Goal: Check status: Check status

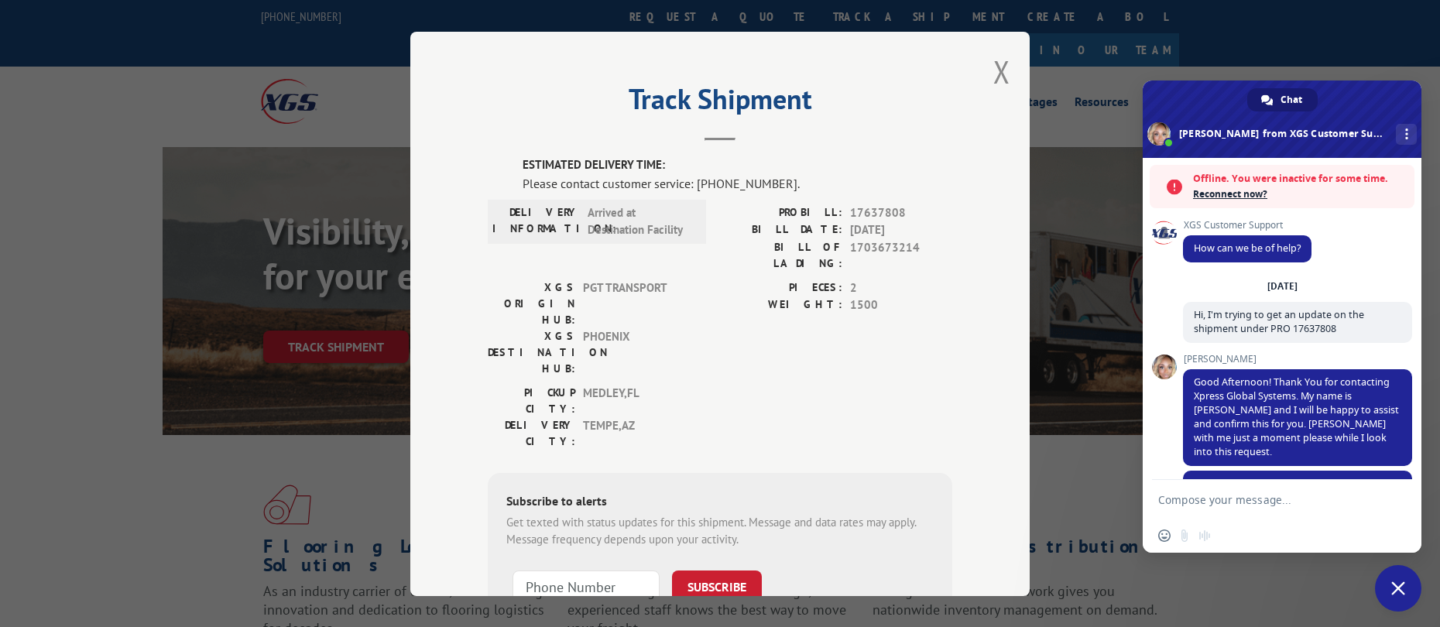
scroll to position [341, 0]
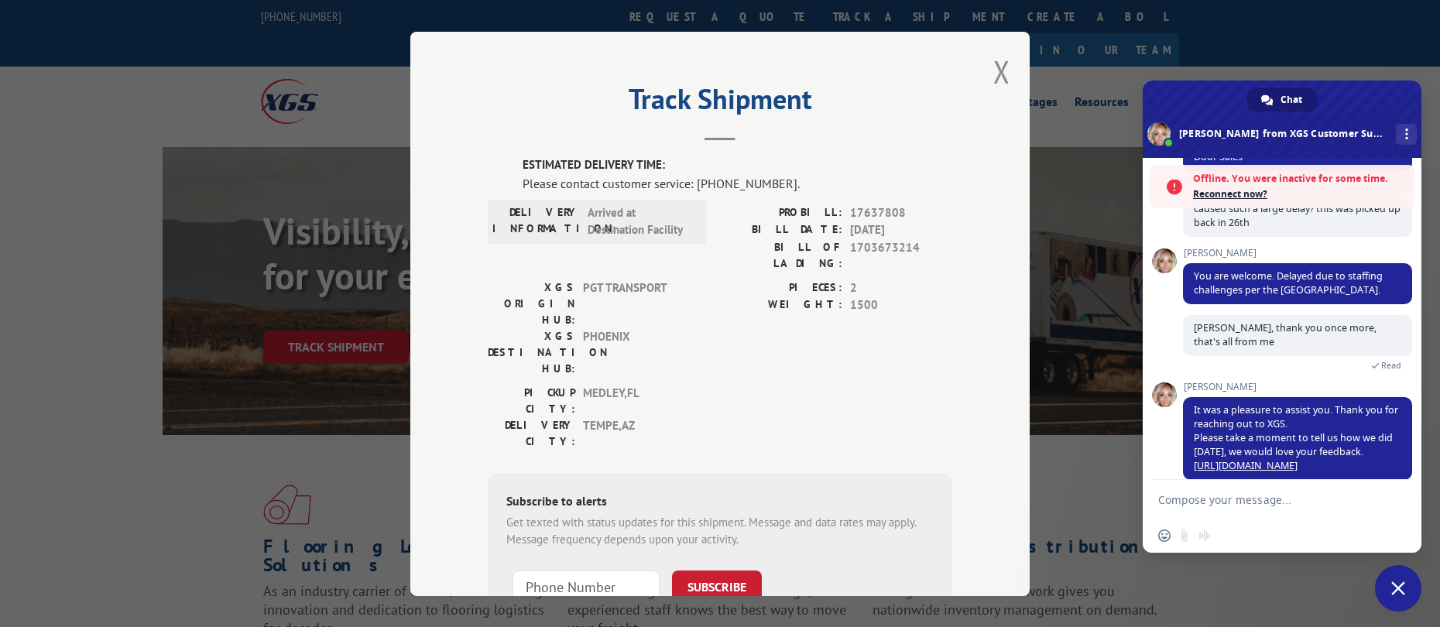
click at [1229, 197] on span "Reconnect now?" at bounding box center [1300, 194] width 214 height 15
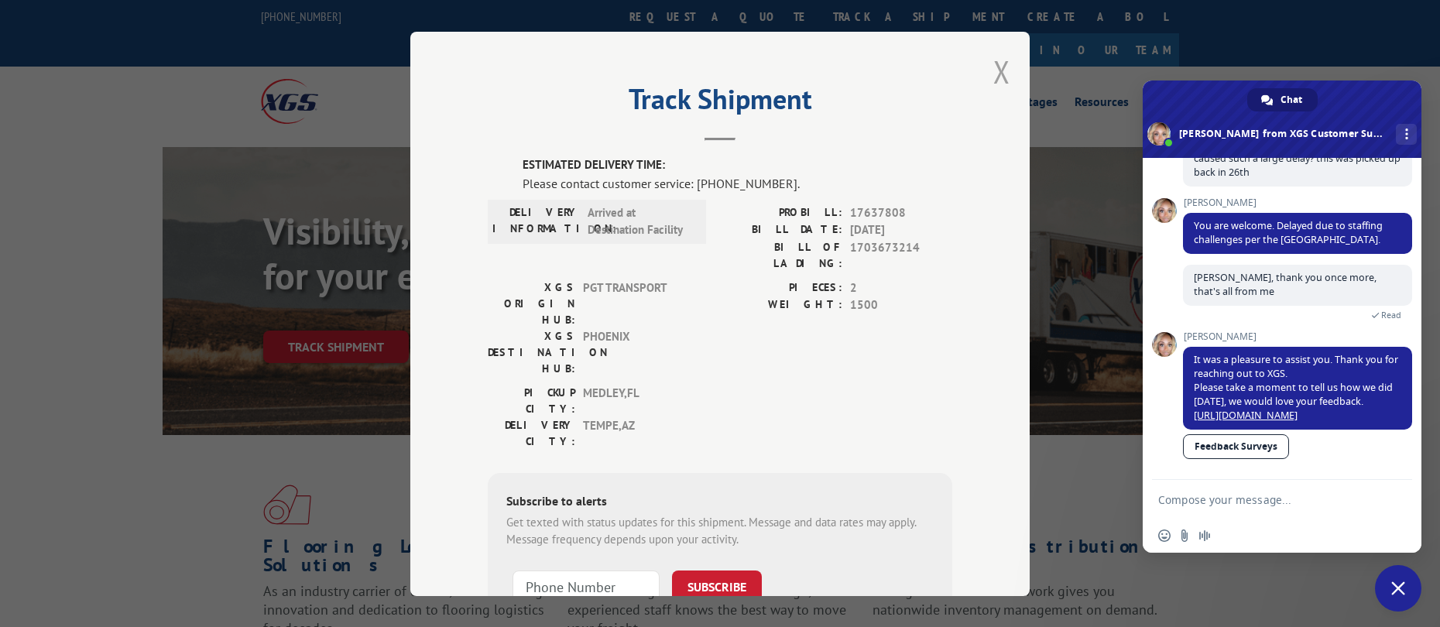
click at [993, 66] on button "Close modal" at bounding box center [1001, 71] width 17 height 41
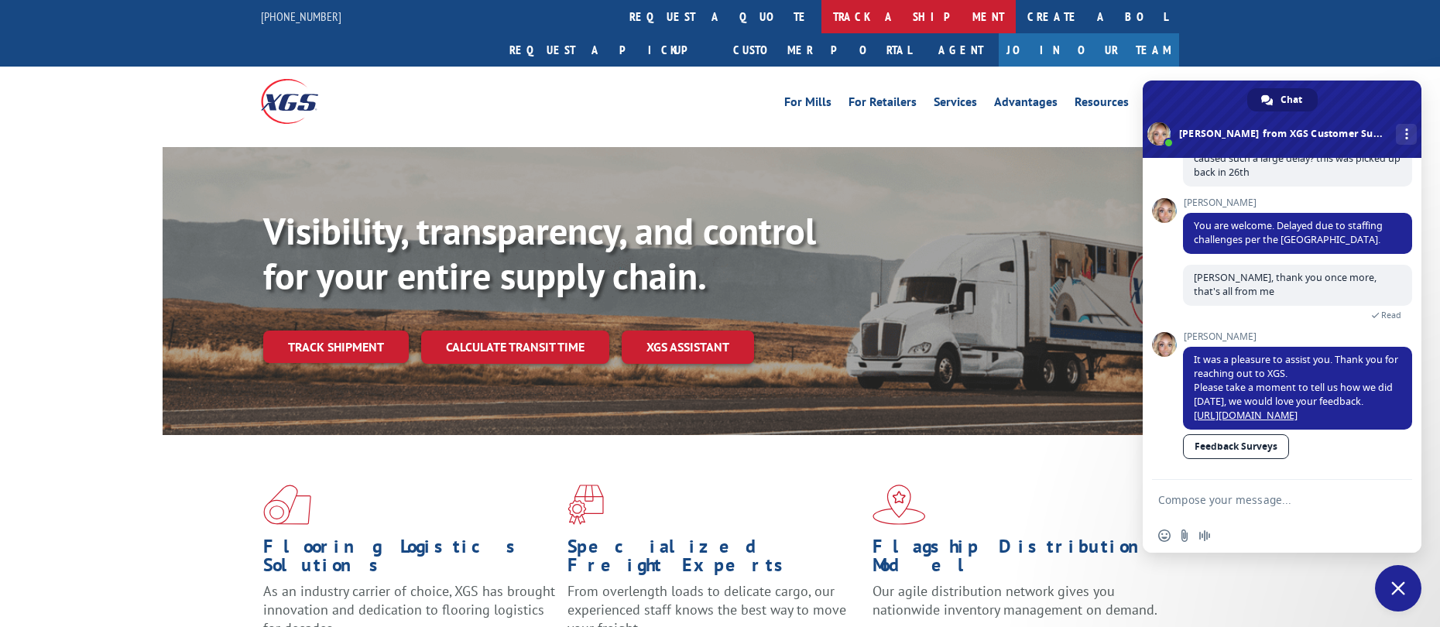
click at [821, 15] on link "track a shipment" at bounding box center [918, 16] width 194 height 33
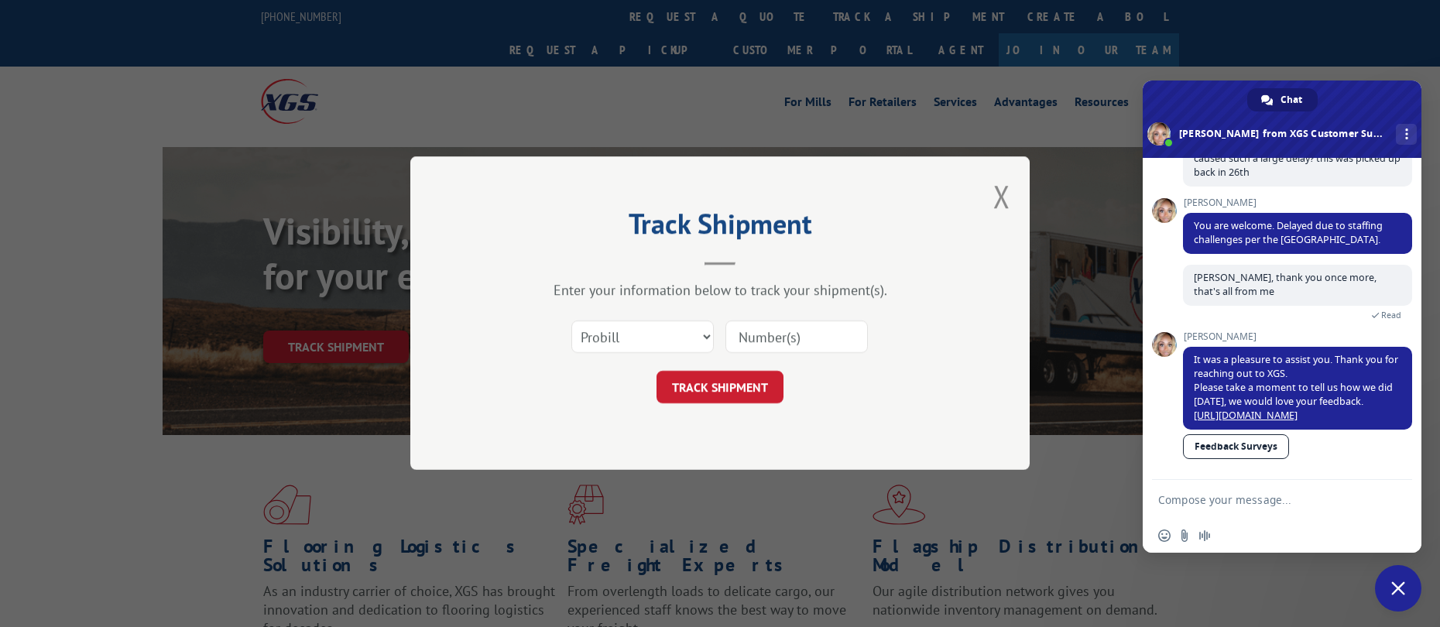
drag, startPoint x: 728, startPoint y: 344, endPoint x: 752, endPoint y: 340, distance: 25.1
click at [732, 343] on input at bounding box center [796, 337] width 142 height 33
paste input "17694091"
type input "17694091"
click at [713, 386] on button "TRACK SHIPMENT" at bounding box center [719, 388] width 127 height 33
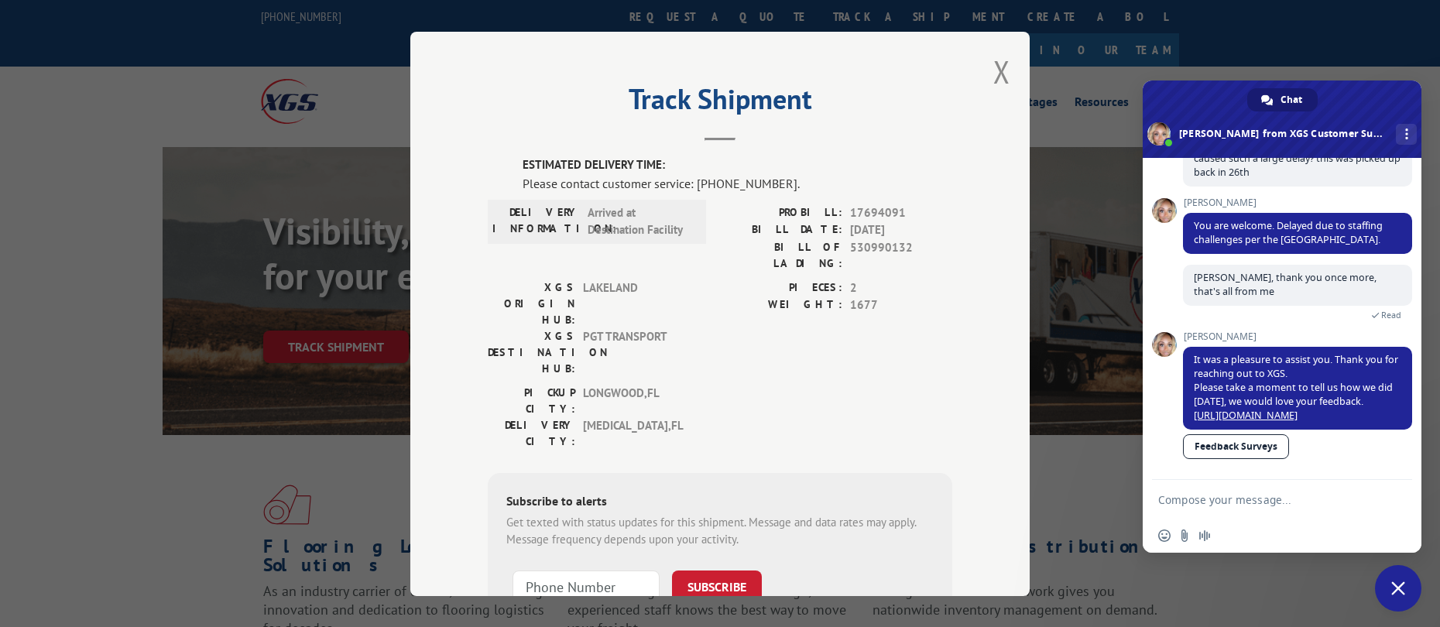
drag, startPoint x: 1271, startPoint y: 470, endPoint x: 1267, endPoint y: 499, distance: 29.8
click at [1271, 477] on div "[PERSON_NAME] It was a pleasure to assist you. Thank you for reaching out to XG…" at bounding box center [1297, 405] width 229 height 148
click at [1267, 499] on textarea "Compose your message..." at bounding box center [1265, 500] width 214 height 14
paste textarea "17694091"
type textarea "Hi, can I get an update for shipment under PRO 17694091?"
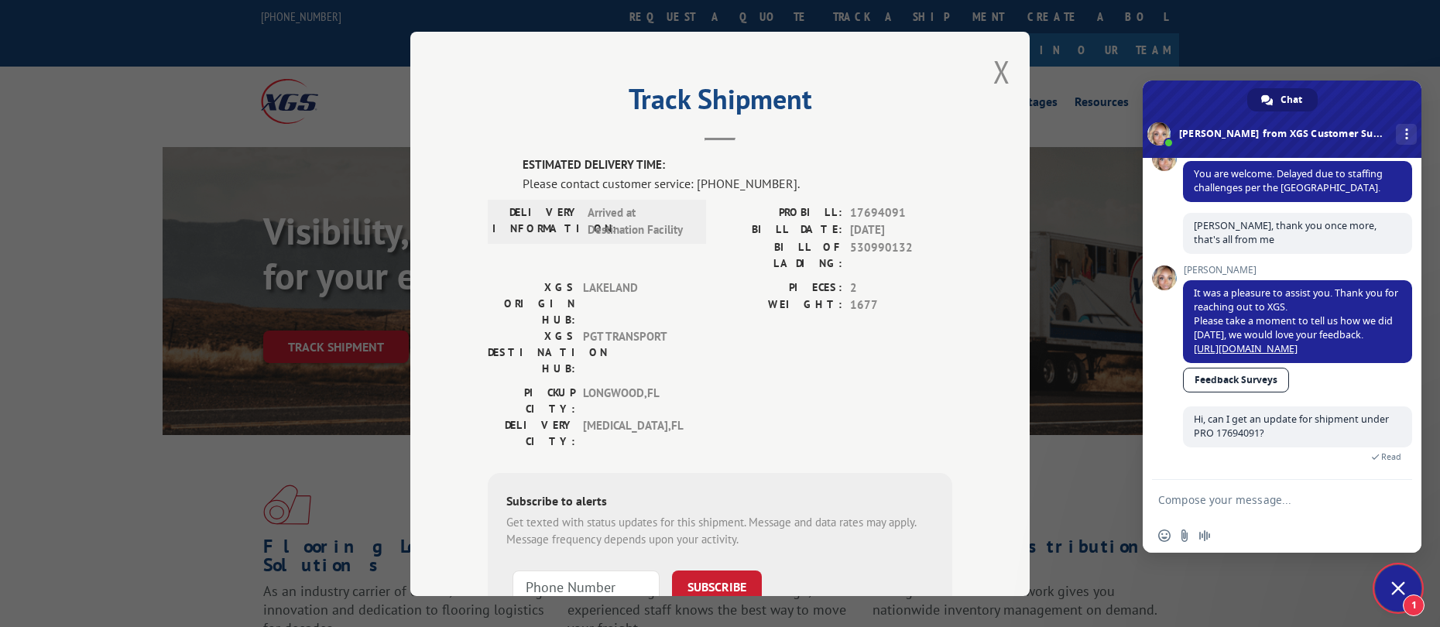
scroll to position [460, 0]
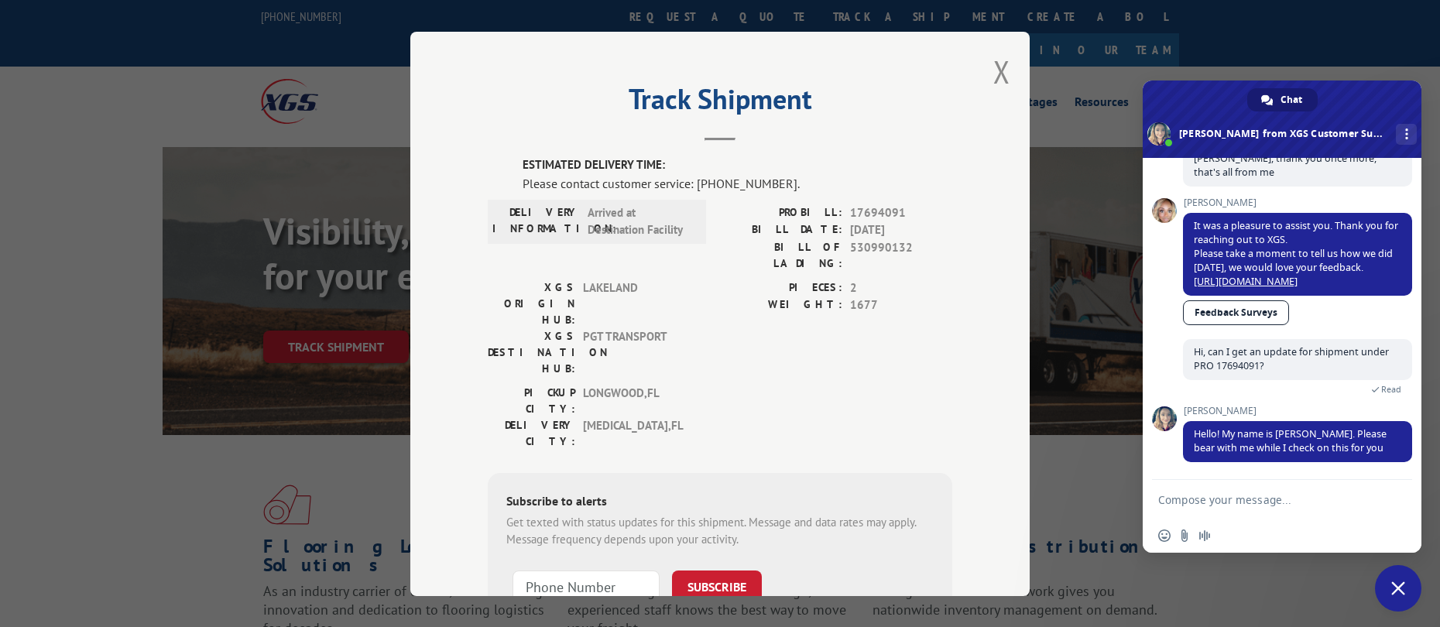
click at [1200, 500] on textarea "Compose your message..." at bounding box center [1265, 500] width 214 height 14
type textarea "Thank you"
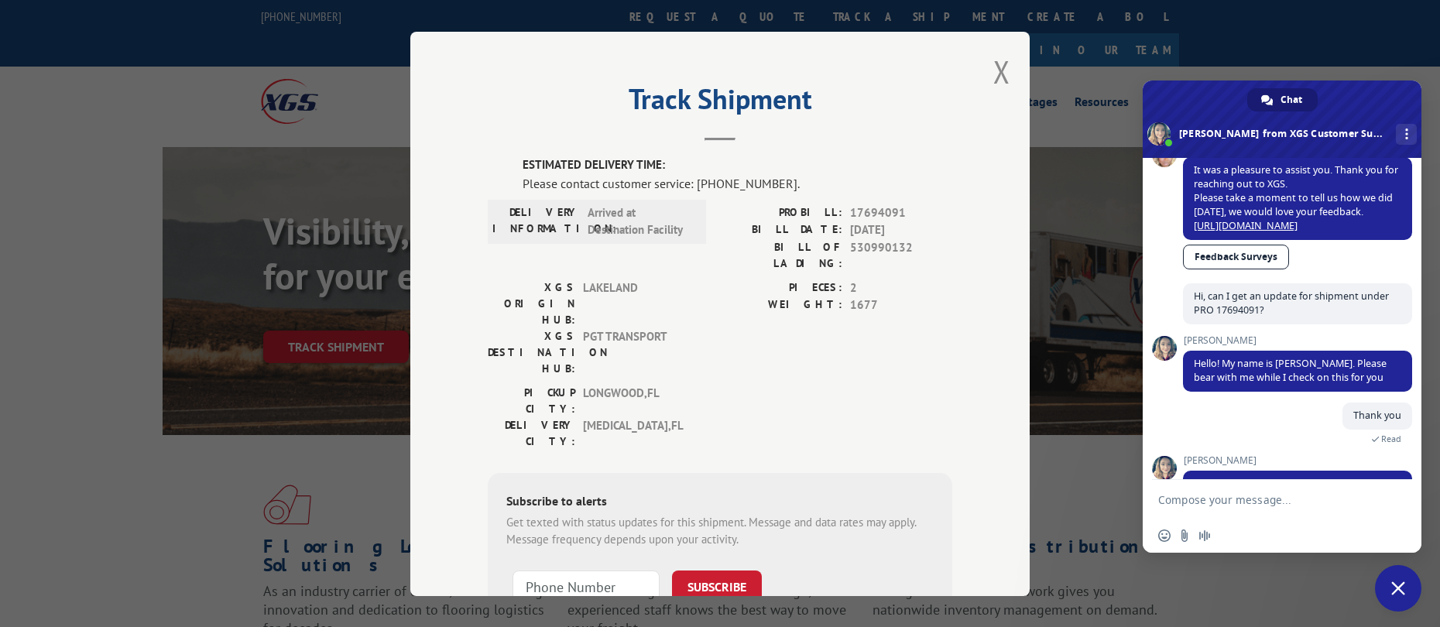
scroll to position [607, 0]
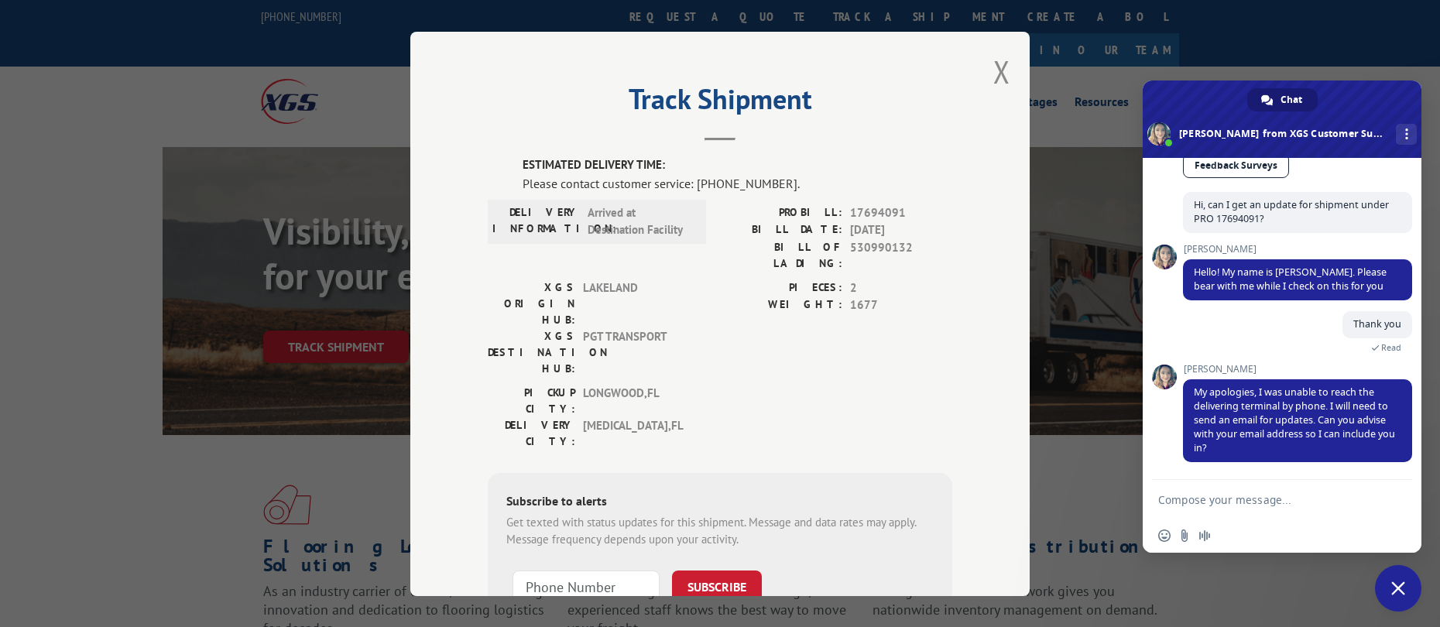
click at [1278, 488] on form at bounding box center [1265, 501] width 214 height 42
click at [1276, 502] on textarea "Compose your message..." at bounding box center [1265, 500] width 214 height 14
click at [1213, 495] on textarea "Compose your message..." at bounding box center [1265, 500] width 214 height 14
paste textarea "[EMAIL_ADDRESS][DOMAIN_NAME]"
type textarea "Sure! you can email me at [EMAIL_ADDRESS][DOMAIN_NAME] with updates"
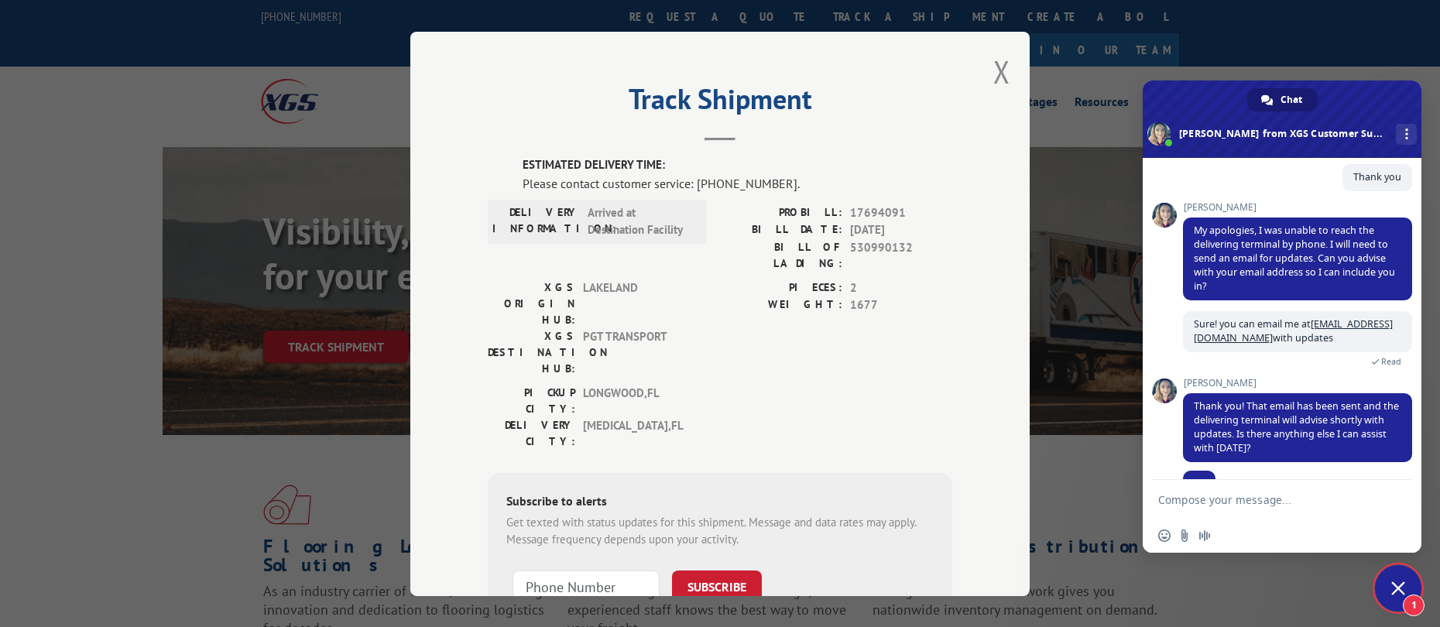
scroll to position [784, 0]
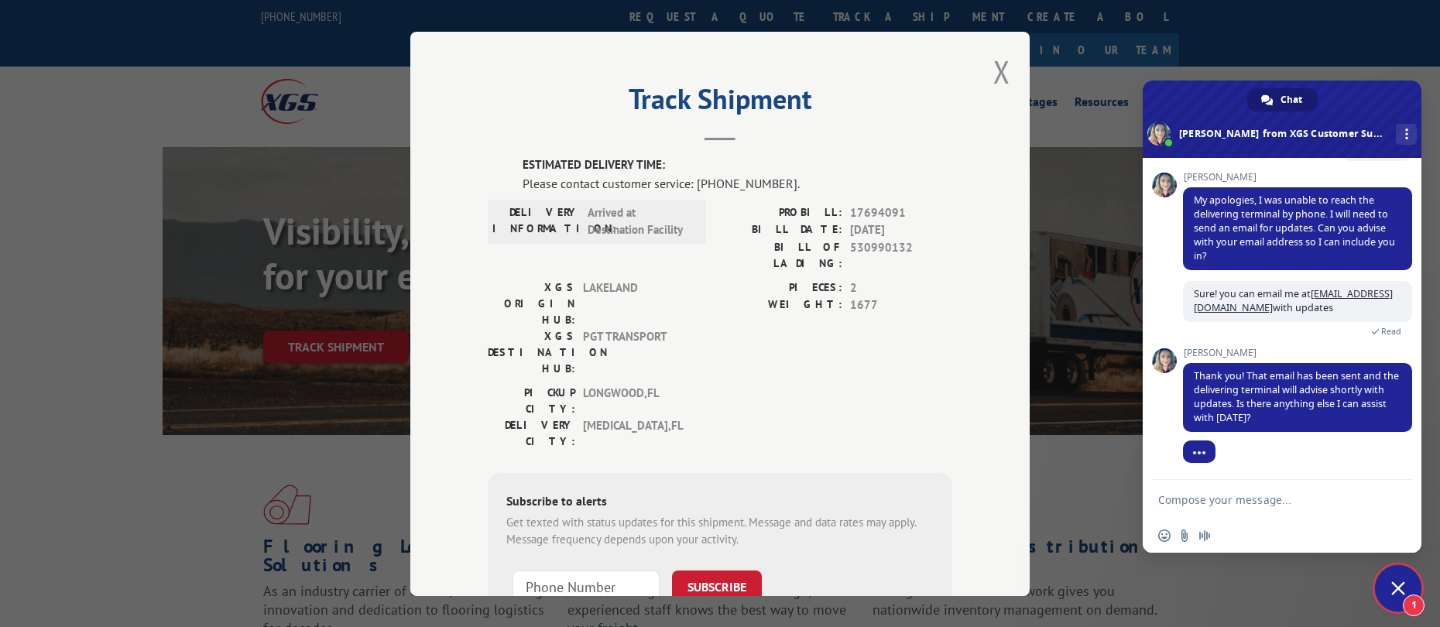
click at [1343, 501] on textarea "Compose your message..." at bounding box center [1265, 500] width 214 height 14
type textarea "that's all, thanks"
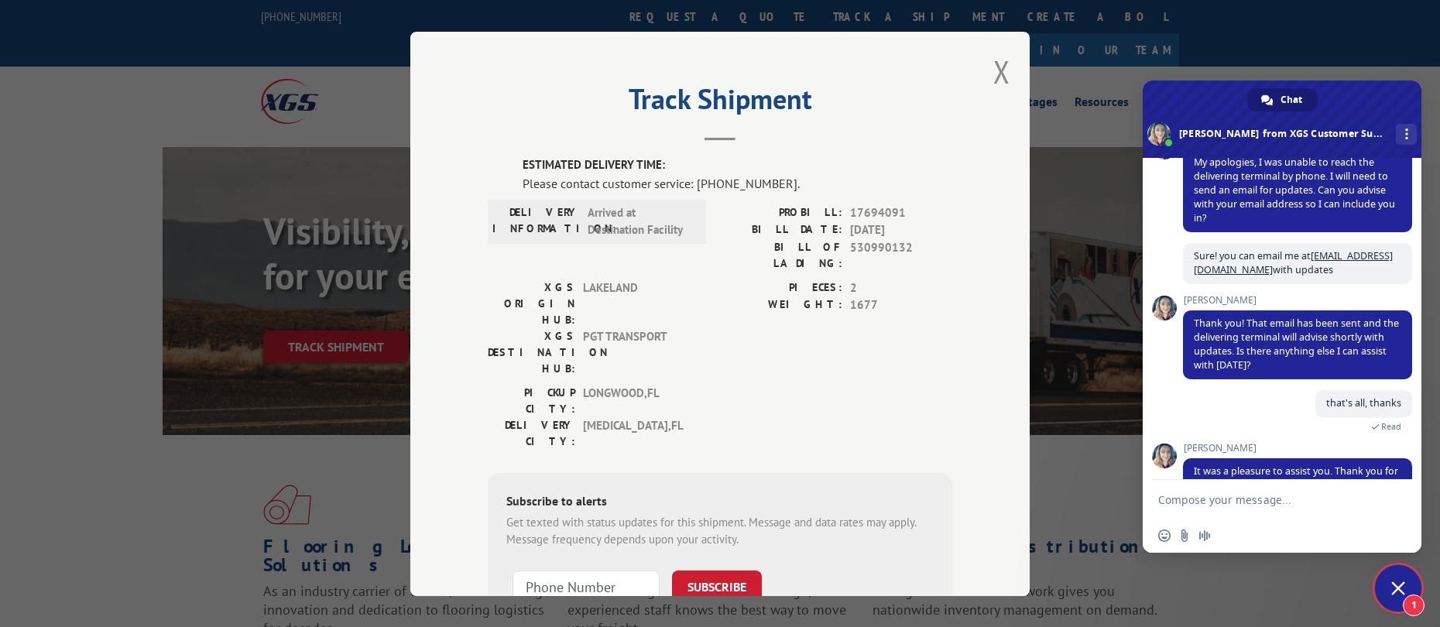
scroll to position [915, 0]
